Goal: Task Accomplishment & Management: Manage account settings

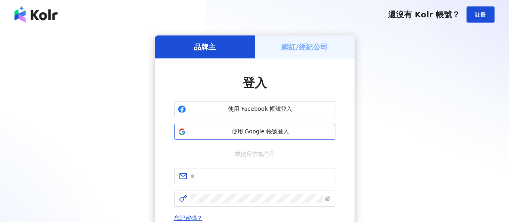
click at [230, 133] on span "使用 Google 帳號登入" at bounding box center [260, 131] width 142 height 8
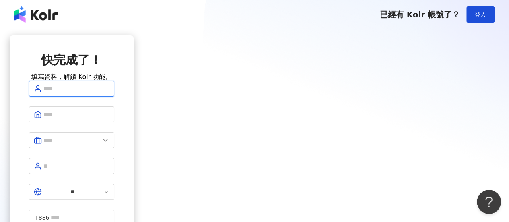
click at [109, 93] on input "text" at bounding box center [76, 88] width 66 height 9
type input "**********"
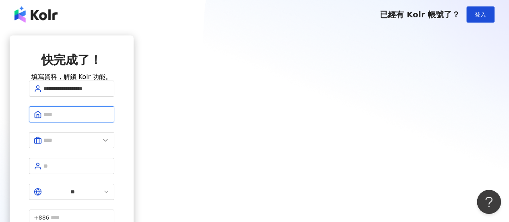
click at [109, 119] on input "text" at bounding box center [76, 114] width 66 height 9
type input "**********"
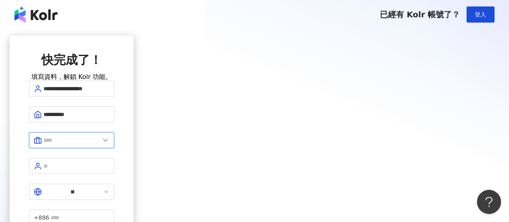
click at [100, 144] on input "text" at bounding box center [71, 140] width 56 height 9
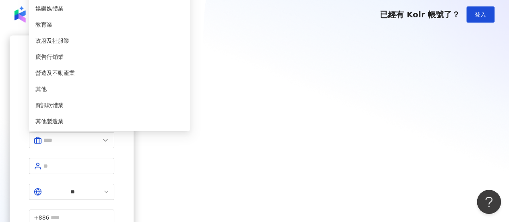
type input "******"
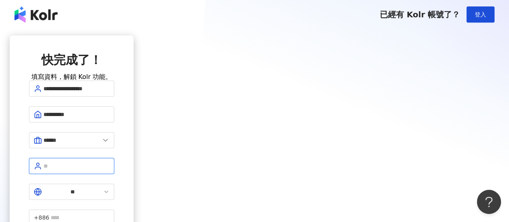
click at [109, 168] on input "text" at bounding box center [76, 165] width 66 height 9
type input "**"
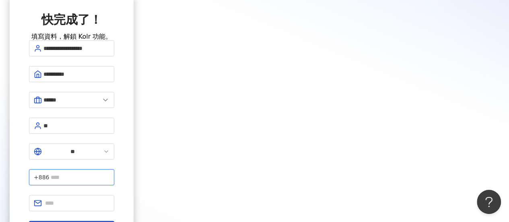
click at [109, 172] on input "text" at bounding box center [80, 176] width 59 height 9
type input "**********"
click at [109, 198] on input "text" at bounding box center [77, 202] width 64 height 9
type input "**********"
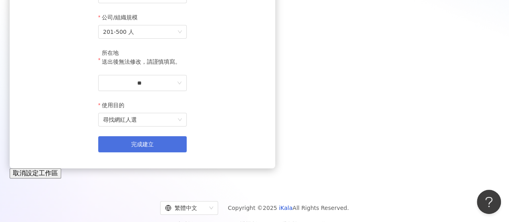
scroll to position [137, 0]
click at [187, 152] on button "完成建立" at bounding box center [142, 144] width 88 height 16
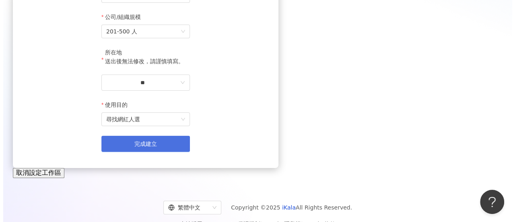
scroll to position [0, 0]
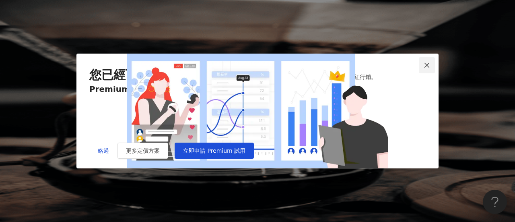
click at [424, 62] on icon "close" at bounding box center [426, 64] width 5 height 5
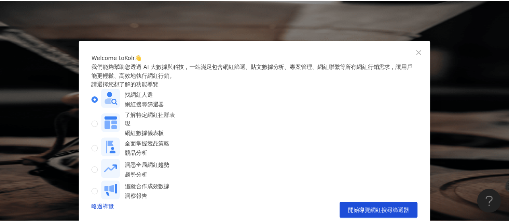
scroll to position [31, 0]
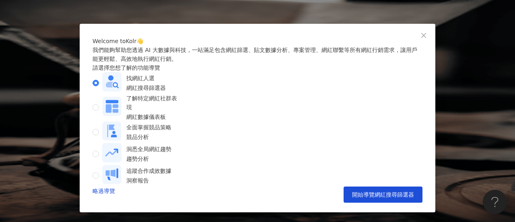
drag, startPoint x: 337, startPoint y: 74, endPoint x: 386, endPoint y: 59, distance: 51.3
click at [337, 63] on div "我們能夠幫助您透過 AI 大數據與科技，一站滿足包含網紅篩選、貼文數據分析、專案管理、網紅聯繫等所有網紅行銷需求，讓用戶能更輕鬆、高效地執行網紅行銷。" at bounding box center [257, 54] width 330 height 18
drag, startPoint x: 421, startPoint y: 20, endPoint x: 413, endPoint y: 41, distance: 22.8
click at [421, 32] on icon "close" at bounding box center [423, 35] width 6 height 6
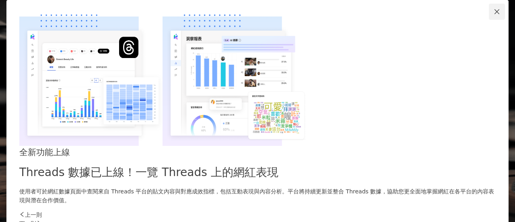
click at [493, 15] on icon "close" at bounding box center [496, 11] width 6 height 6
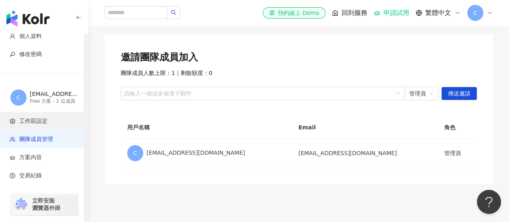
scroll to position [40, 0]
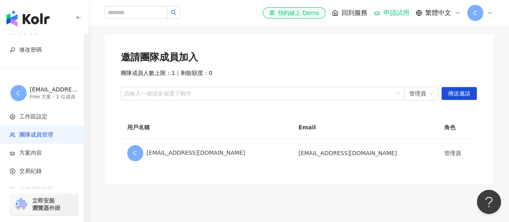
click at [44, 92] on div "[EMAIL_ADDRESS][DOMAIN_NAME] 的工作區" at bounding box center [54, 90] width 48 height 8
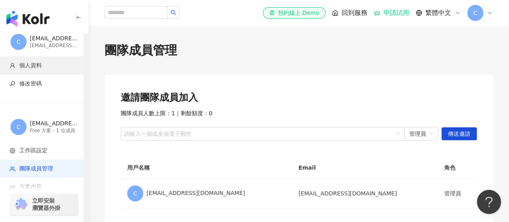
scroll to position [0, 0]
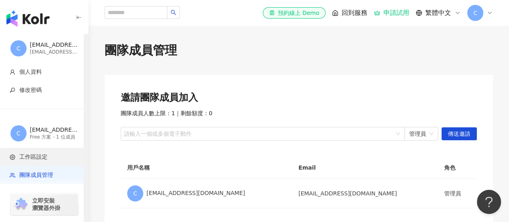
click at [36, 160] on span "工作區設定" at bounding box center [33, 157] width 28 height 8
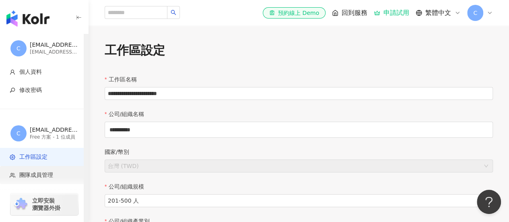
click at [45, 174] on span "團隊成員管理" at bounding box center [36, 175] width 34 height 8
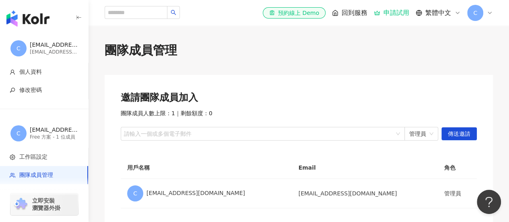
drag, startPoint x: 350, startPoint y: 113, endPoint x: 351, endPoint y: 109, distance: 4.1
click at [351, 111] on div "團隊成員人數上限：1 ｜ 剩餘額度：0" at bounding box center [299, 113] width 356 height 8
click at [451, 13] on div "繁體中文" at bounding box center [437, 12] width 45 height 9
click at [476, 14] on span "C" at bounding box center [475, 12] width 4 height 9
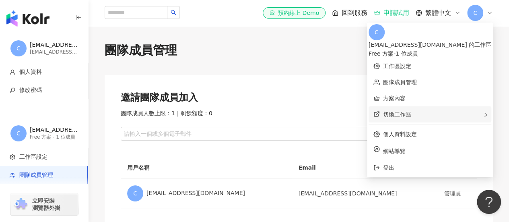
click at [411, 111] on span "切換工作區" at bounding box center [397, 114] width 28 height 6
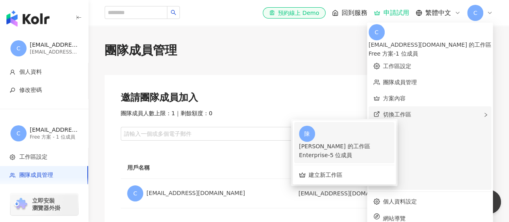
click at [343, 150] on div "Enterprise - 5 位成員" at bounding box center [344, 154] width 90 height 9
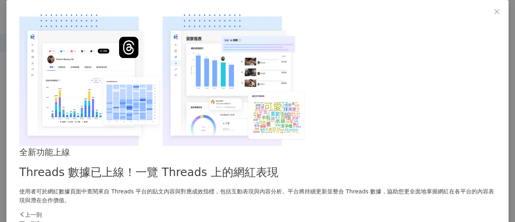
drag, startPoint x: 278, startPoint y: 39, endPoint x: 368, endPoint y: 50, distance: 91.1
click at [278, 146] on div "全新功能上線 Threads 數據已上線！一覽 Threads 上的網紅表現 使用者可於網紅數據頁面中查閱來自 Threads 平台的貼文內容與對應成效指標，…" at bounding box center [257, 175] width 476 height 59
click at [494, 14] on icon "close" at bounding box center [496, 11] width 5 height 5
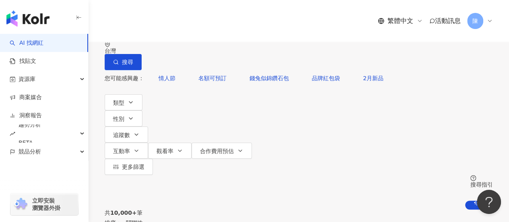
click at [234, 103] on div "不分平台 台灣 搜尋 您可能感興趣： 情人節 名額可預訂 錢兔似錦鑽石包 品牌紅包袋 2月新品 類型 性別 追蹤數 互動率 觀看率 合作費用預估 更多篩選 搜…" at bounding box center [298, 117] width 420 height 183
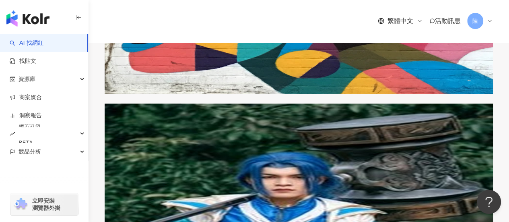
scroll to position [963, 0]
